Goal: Task Accomplishment & Management: Use online tool/utility

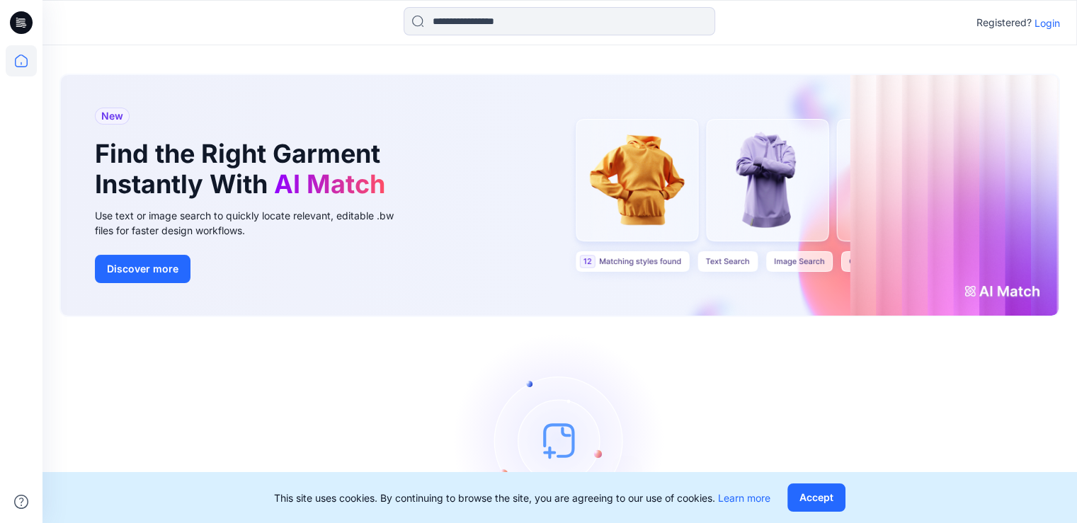
click at [1048, 28] on p "Login" at bounding box center [1047, 23] width 25 height 15
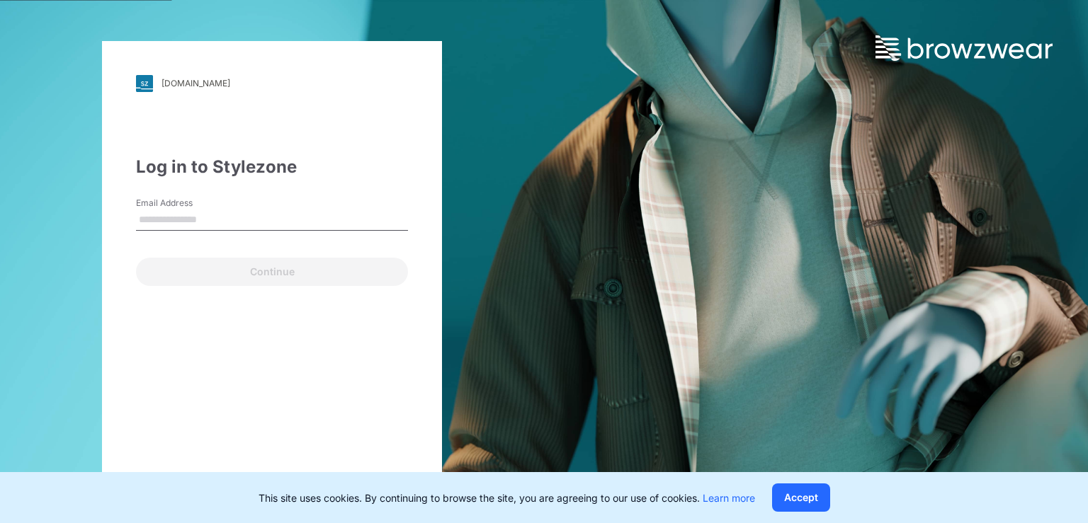
type input "**********"
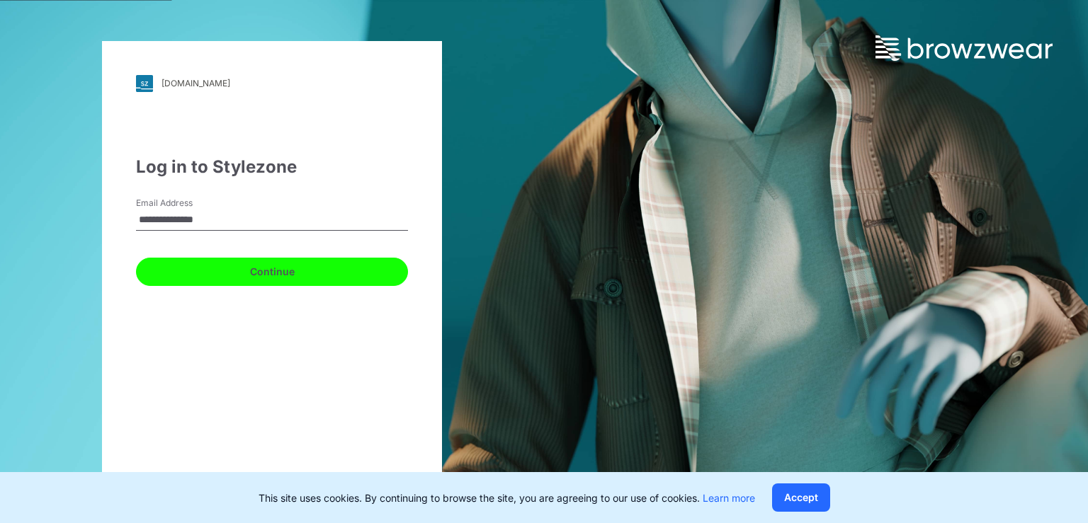
click at [208, 269] on button "Continue" at bounding box center [272, 272] width 272 height 28
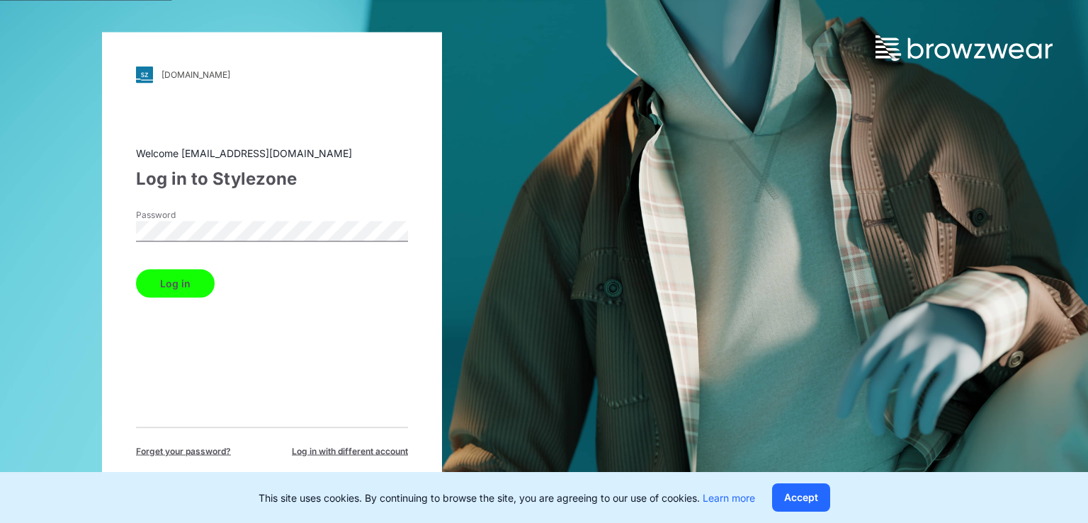
click at [163, 288] on button "Log in" at bounding box center [175, 283] width 79 height 28
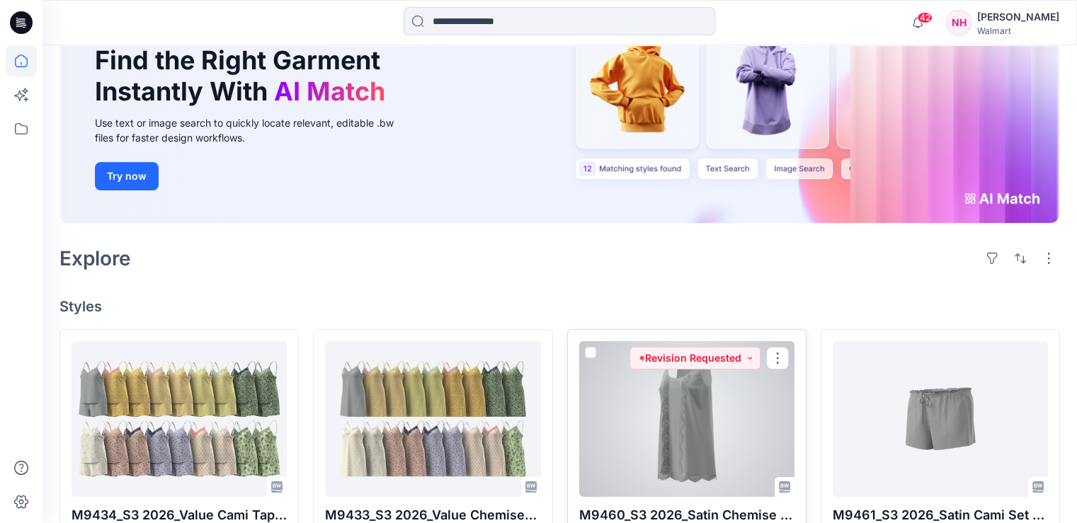
scroll to position [283, 0]
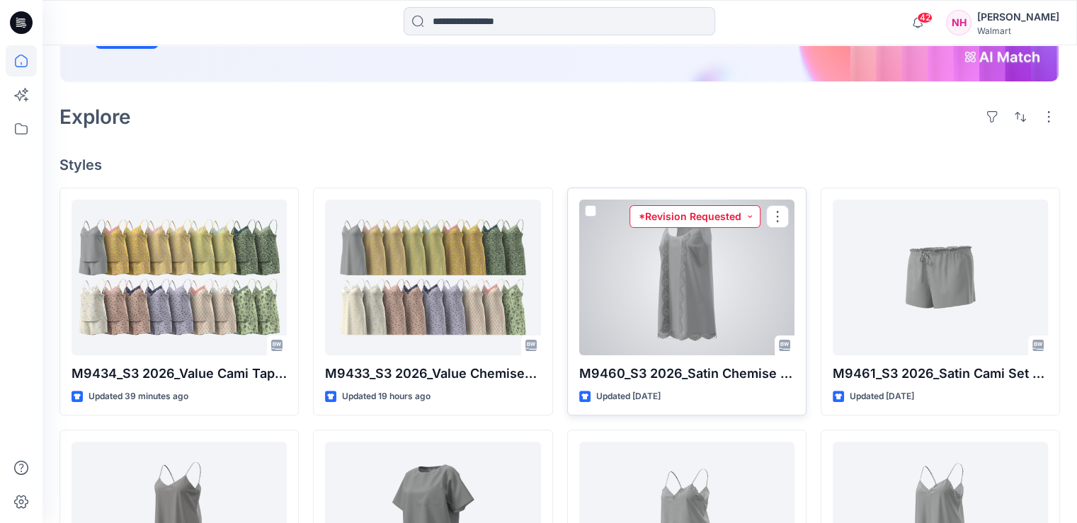
click at [750, 205] on button "*Revision Requested" at bounding box center [694, 216] width 131 height 23
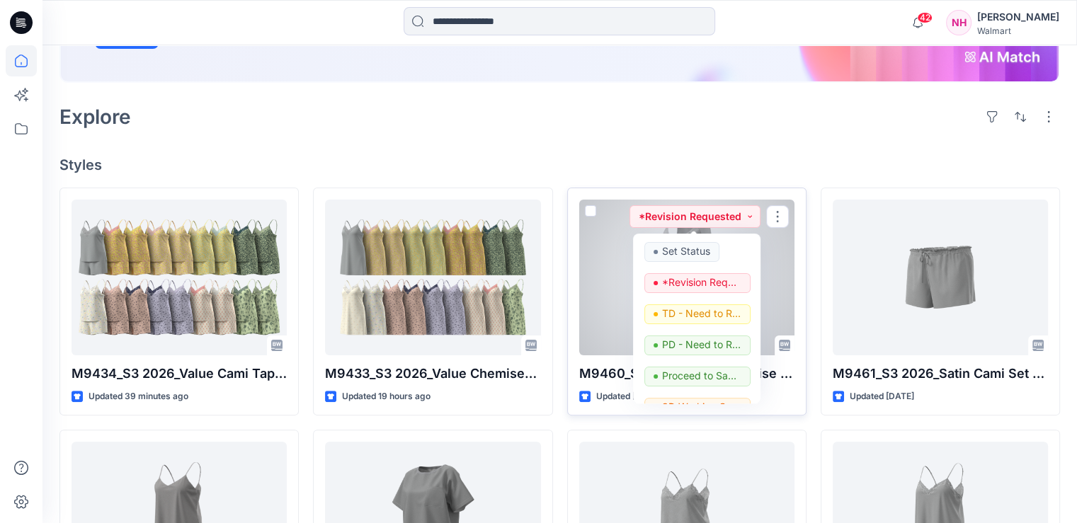
click at [774, 250] on div at bounding box center [686, 278] width 215 height 156
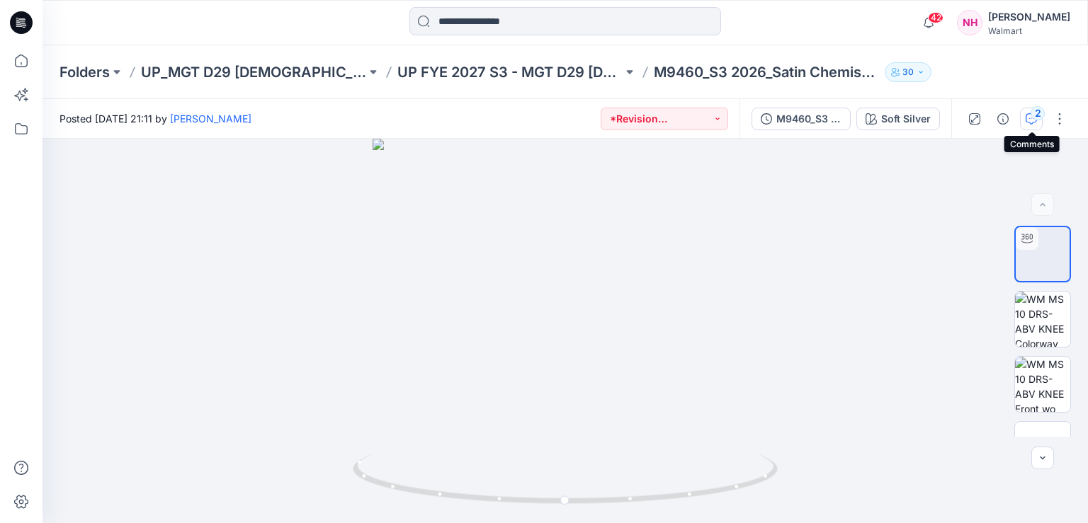
click at [1037, 112] on div "2" at bounding box center [1037, 113] width 14 height 14
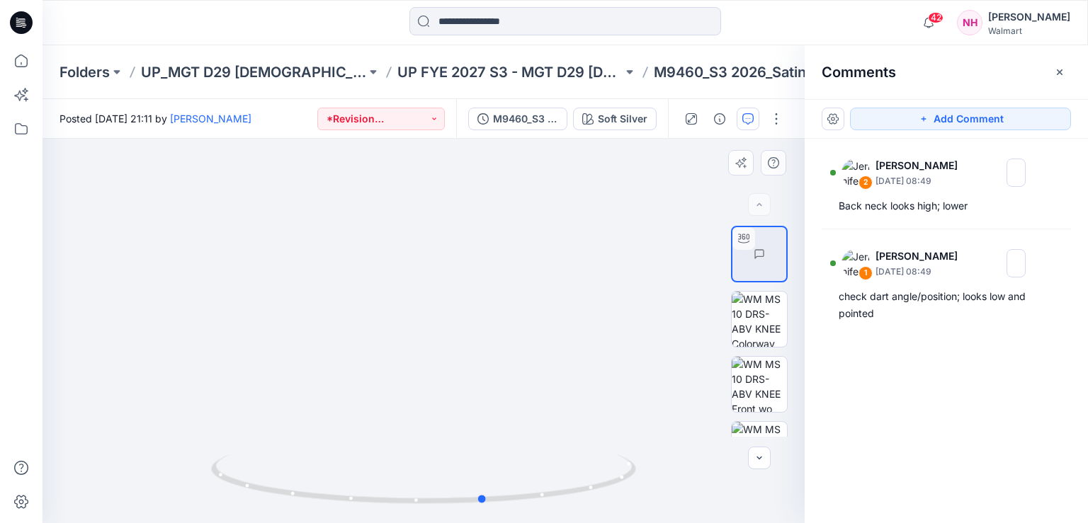
drag, startPoint x: 617, startPoint y: 482, endPoint x: 701, endPoint y: 377, distance: 134.0
click at [680, 446] on div at bounding box center [423, 331] width 762 height 384
click at [763, 212] on div at bounding box center [759, 204] width 23 height 23
click at [763, 208] on div at bounding box center [759, 204] width 23 height 23
click at [756, 201] on div at bounding box center [759, 204] width 23 height 23
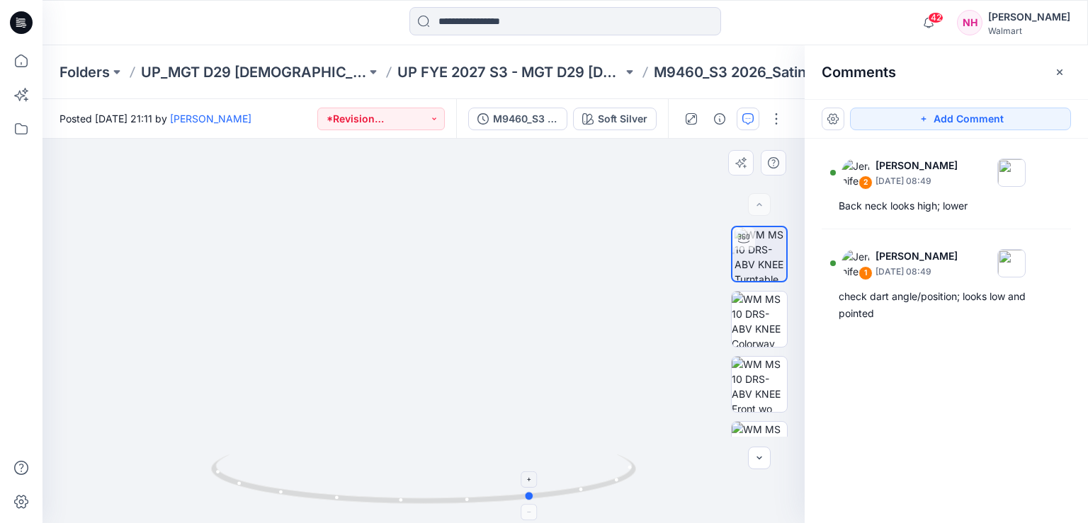
drag, startPoint x: 485, startPoint y: 502, endPoint x: 533, endPoint y: 490, distance: 49.6
click at [533, 490] on icon at bounding box center [425, 481] width 428 height 53
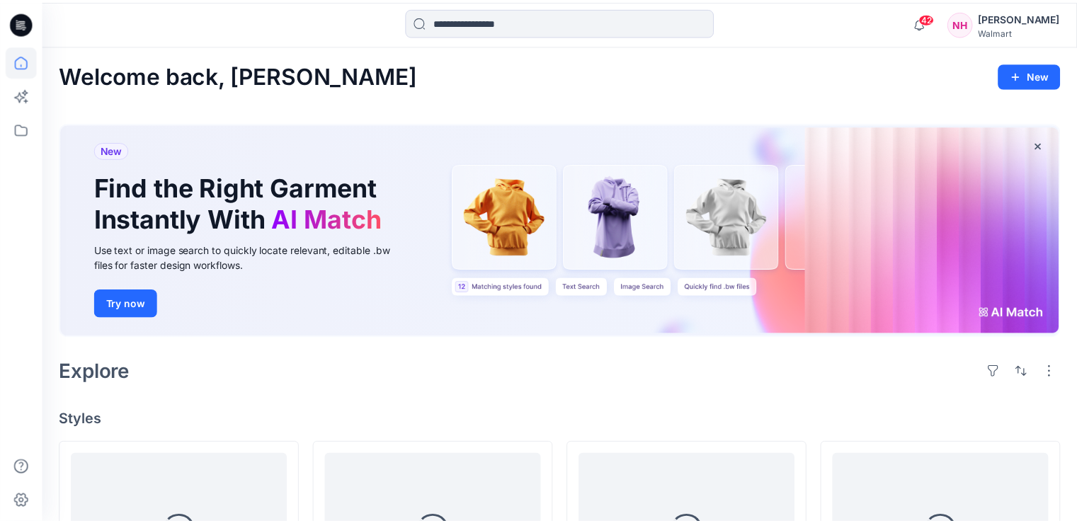
scroll to position [283, 0]
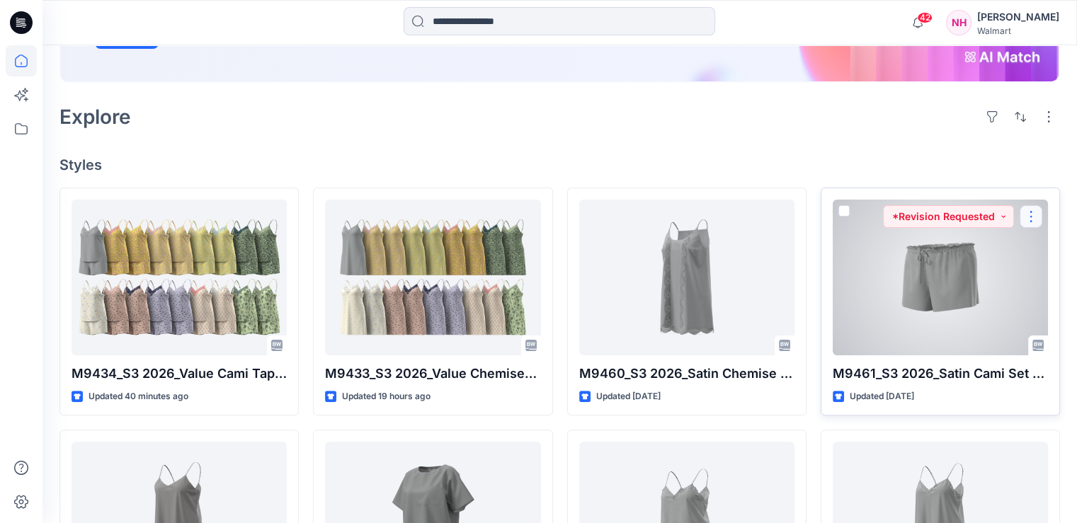
click at [1031, 205] on button "button" at bounding box center [1031, 216] width 23 height 23
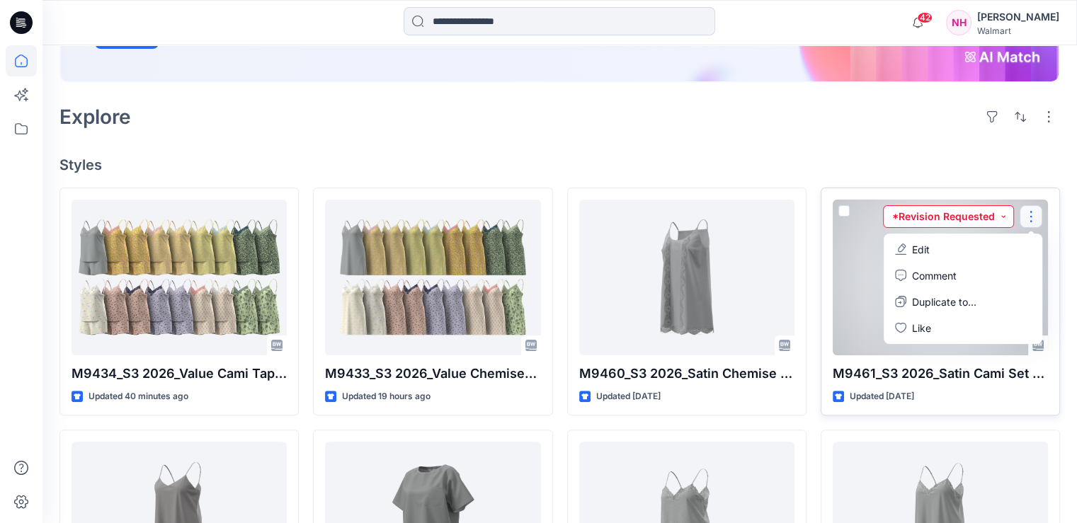
click at [1002, 205] on button "*Revision Requested" at bounding box center [948, 216] width 131 height 23
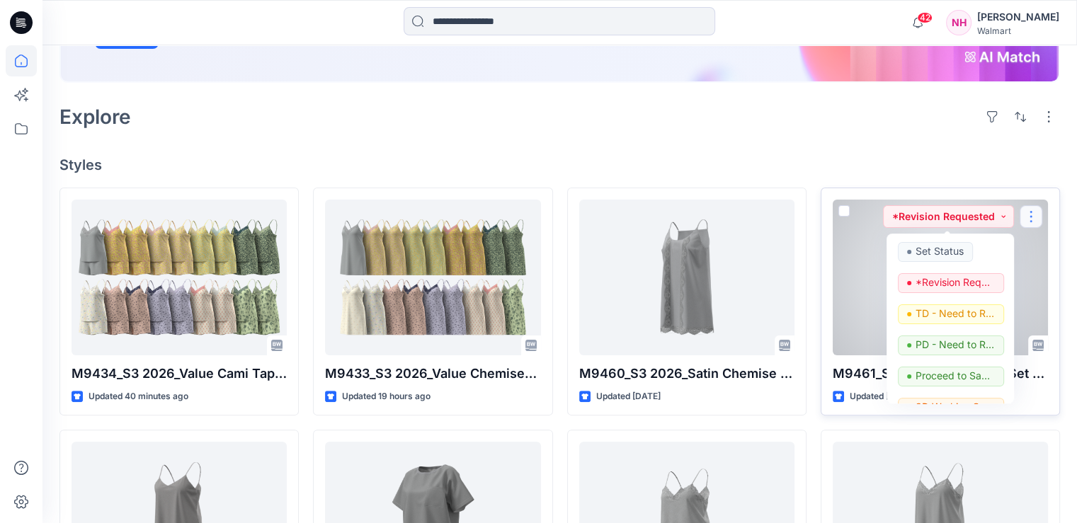
click at [1037, 205] on button "button" at bounding box center [1031, 216] width 23 height 23
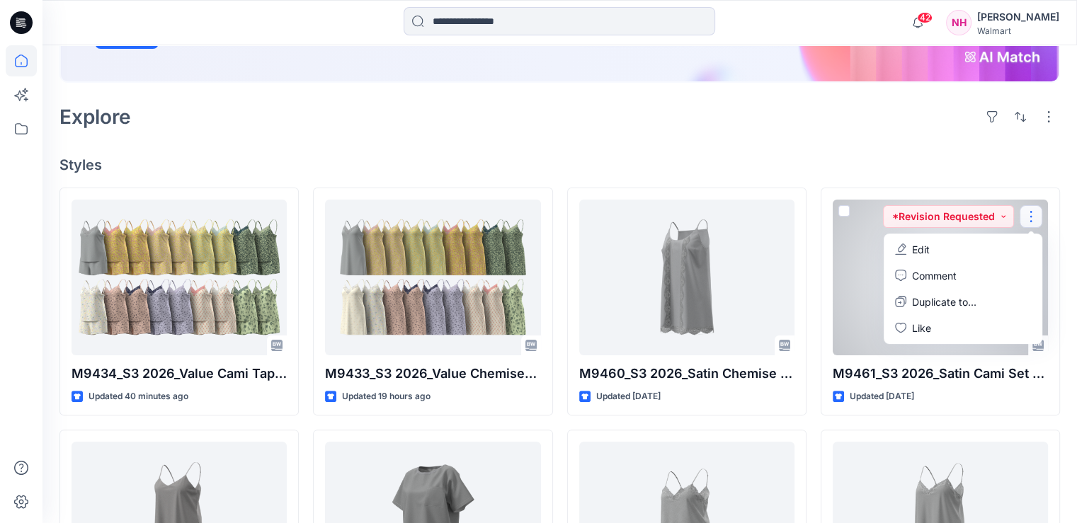
click at [855, 231] on div at bounding box center [940, 278] width 215 height 156
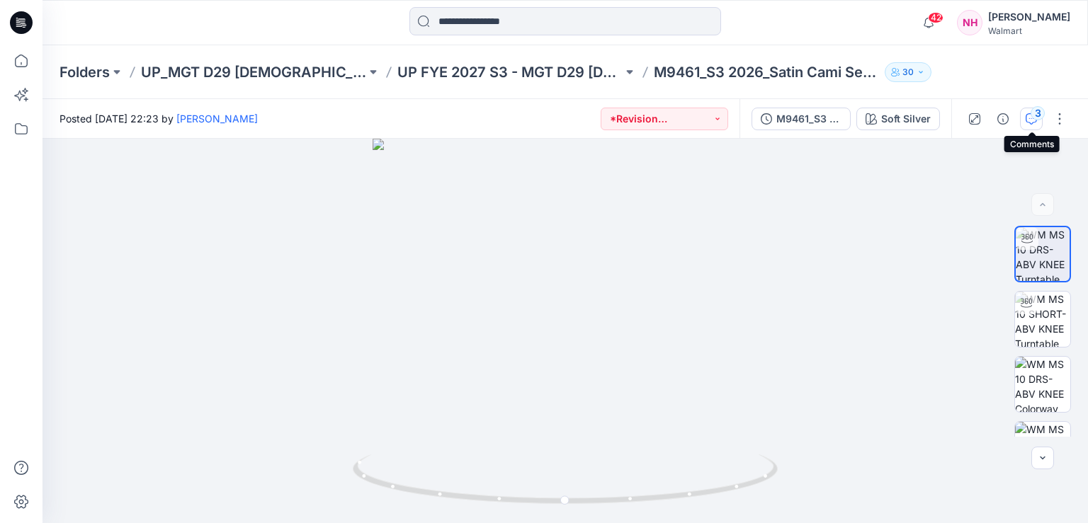
click at [1034, 119] on div "3" at bounding box center [1037, 113] width 14 height 14
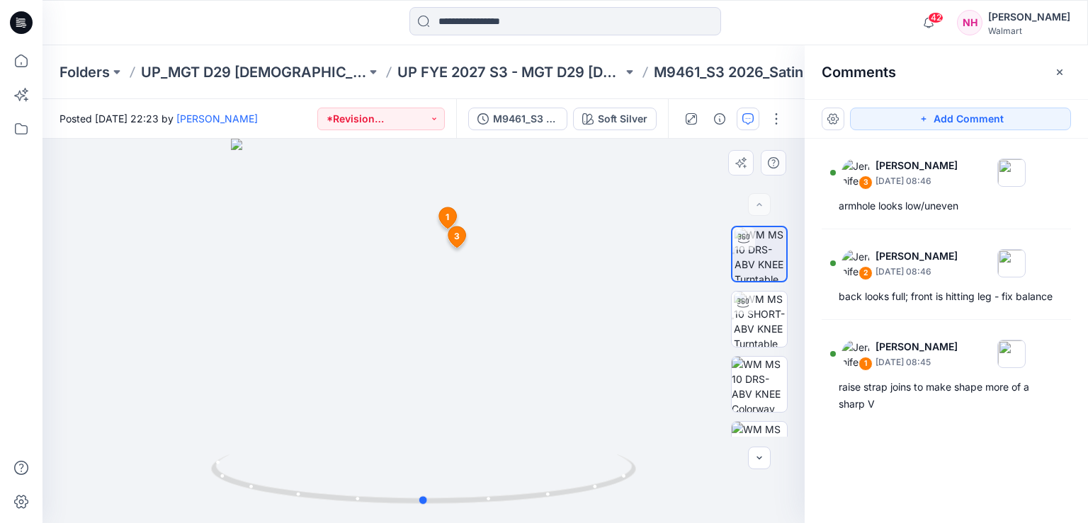
click at [550, 241] on div at bounding box center [423, 331] width 762 height 384
drag, startPoint x: 426, startPoint y: 502, endPoint x: 496, endPoint y: 499, distance: 70.2
click at [496, 499] on icon at bounding box center [425, 481] width 428 height 53
drag, startPoint x: 494, startPoint y: 501, endPoint x: 571, endPoint y: 494, distance: 77.4
click at [571, 494] on icon at bounding box center [425, 481] width 428 height 53
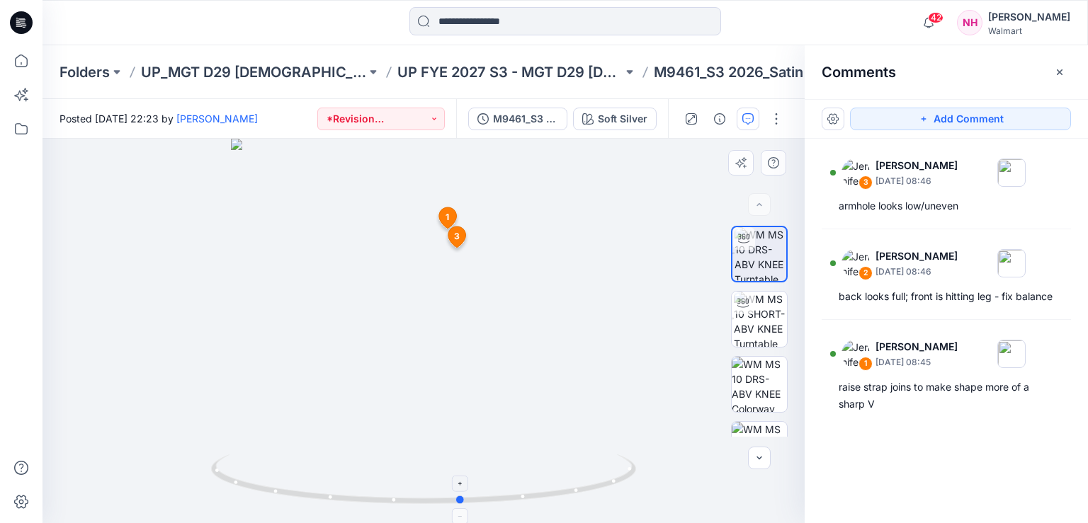
drag, startPoint x: 569, startPoint y: 494, endPoint x: 481, endPoint y: 500, distance: 88.0
click at [460, 508] on icon at bounding box center [425, 481] width 428 height 53
drag, startPoint x: 462, startPoint y: 499, endPoint x: 446, endPoint y: 515, distance: 22.5
click at [446, 508] on icon at bounding box center [425, 481] width 428 height 53
click at [743, 299] on icon at bounding box center [742, 302] width 11 height 11
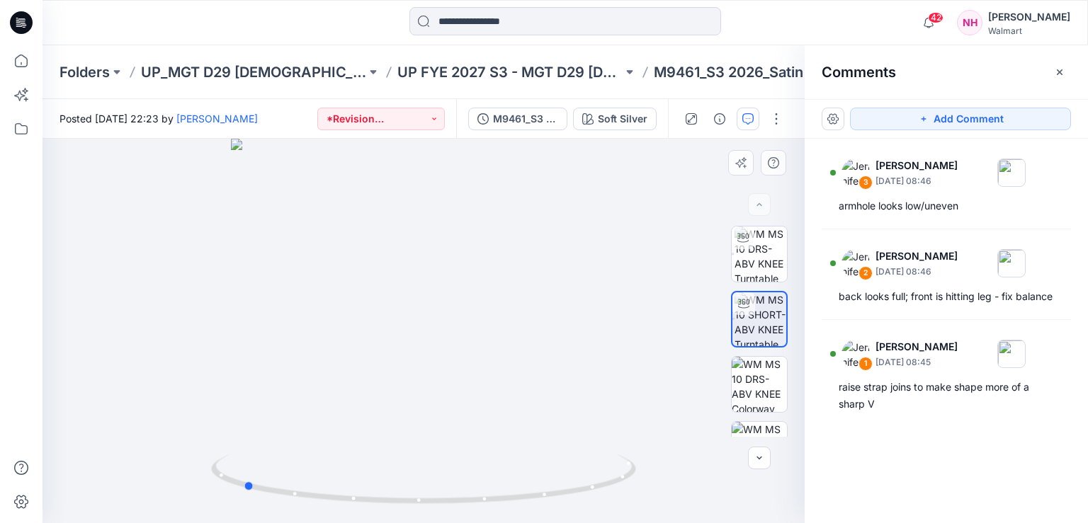
drag, startPoint x: 427, startPoint y: 502, endPoint x: 671, endPoint y: 450, distance: 249.8
click at [671, 450] on div at bounding box center [423, 331] width 762 height 384
drag, startPoint x: 246, startPoint y: 485, endPoint x: 346, endPoint y: 494, distance: 99.5
click at [346, 494] on icon at bounding box center [425, 481] width 428 height 53
drag, startPoint x: 329, startPoint y: 501, endPoint x: 147, endPoint y: 411, distance: 202.3
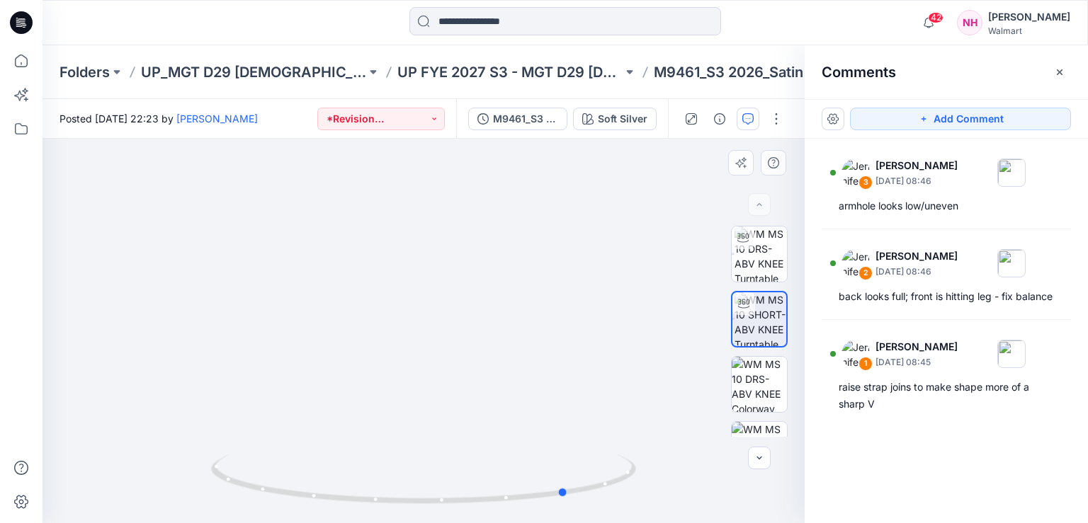
click at [147, 411] on div at bounding box center [423, 331] width 762 height 384
drag, startPoint x: 564, startPoint y: 493, endPoint x: 456, endPoint y: 503, distance: 108.1
click at [456, 503] on icon at bounding box center [425, 481] width 428 height 53
